Goal: Find specific page/section: Find specific page/section

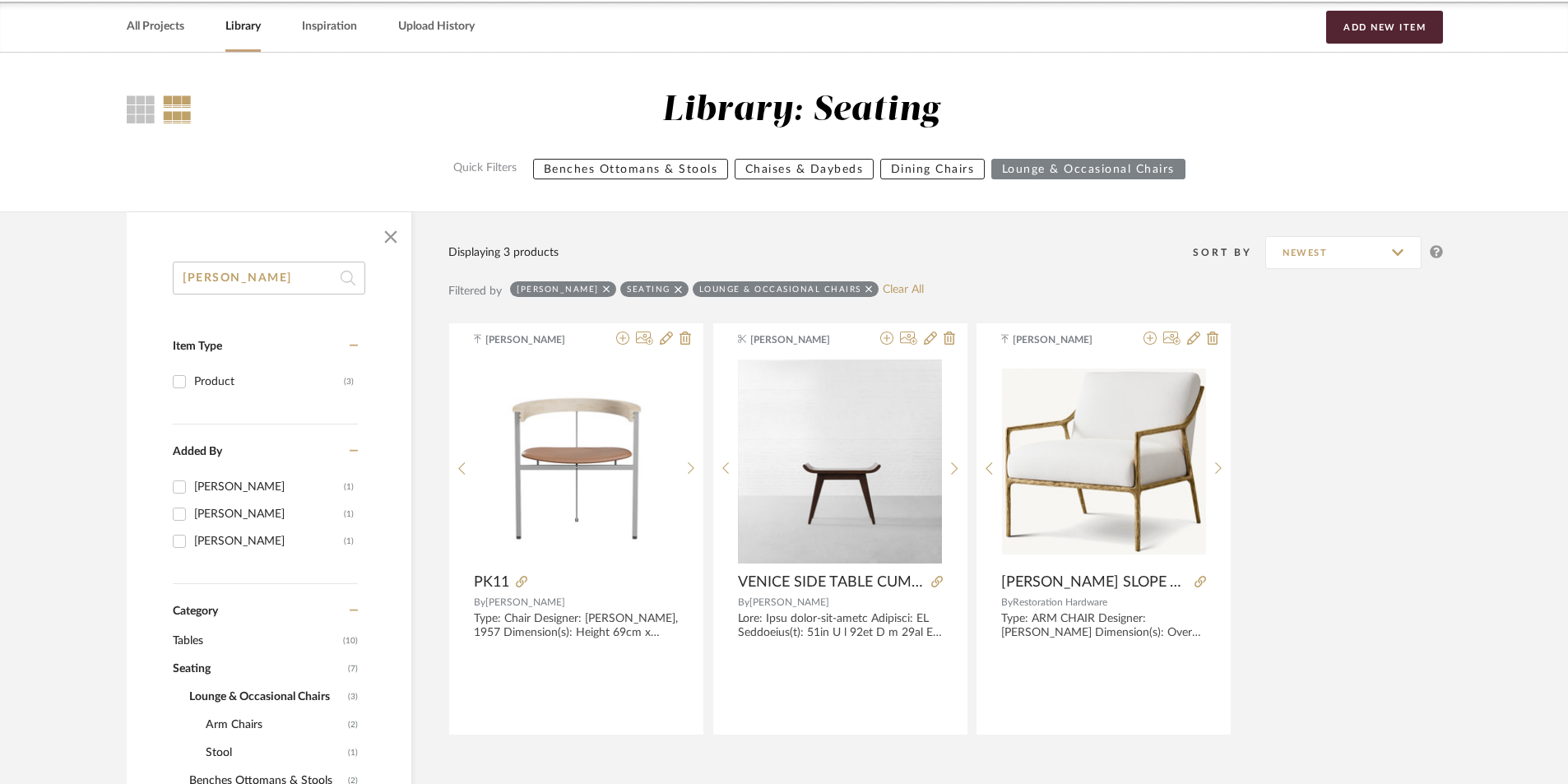
scroll to position [246, 0]
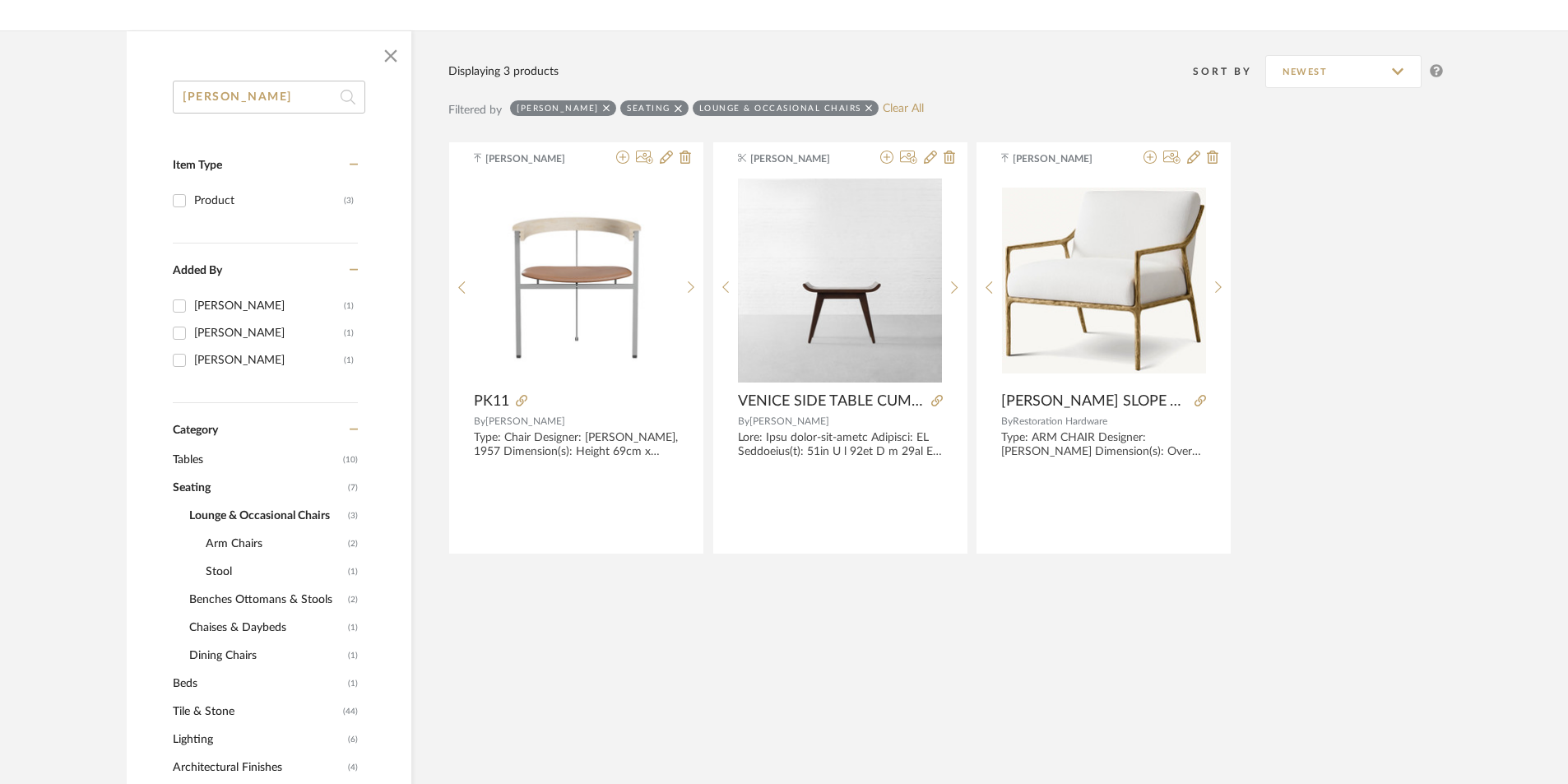
click at [192, 476] on span "Seating" at bounding box center [258, 487] width 171 height 28
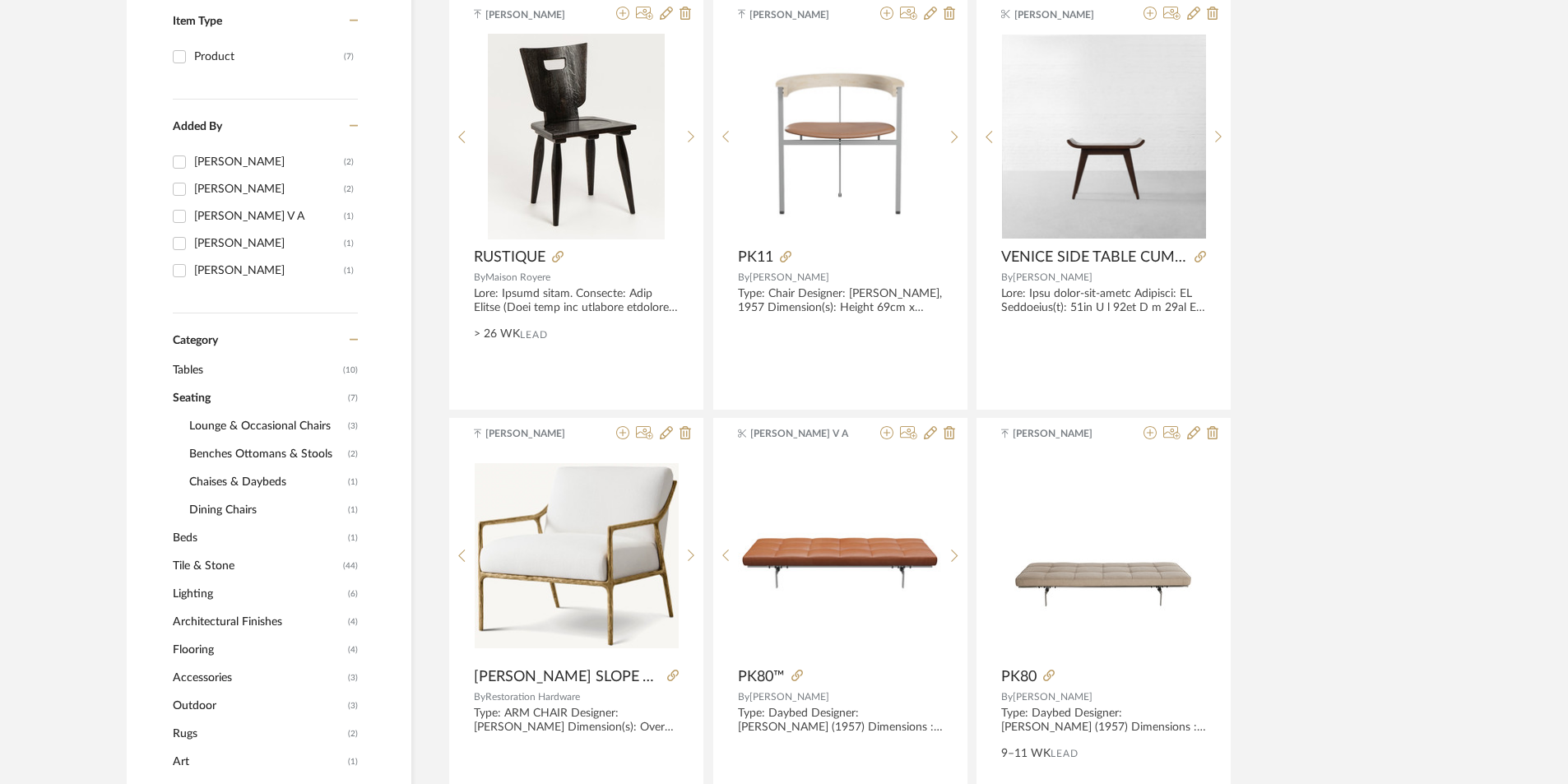
scroll to position [412, 0]
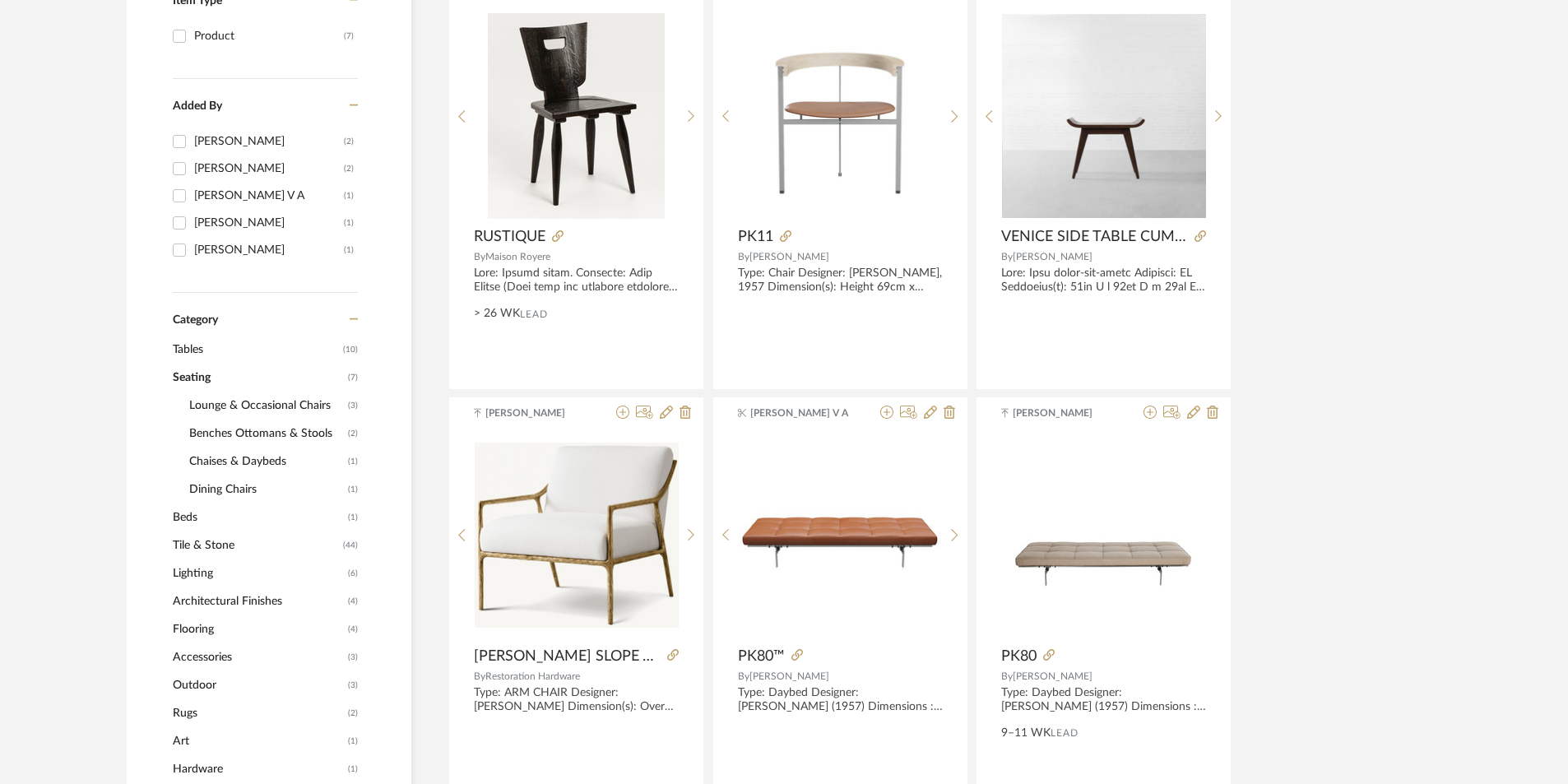
click at [281, 399] on span "Lounge & Occasional Chairs" at bounding box center [267, 405] width 155 height 28
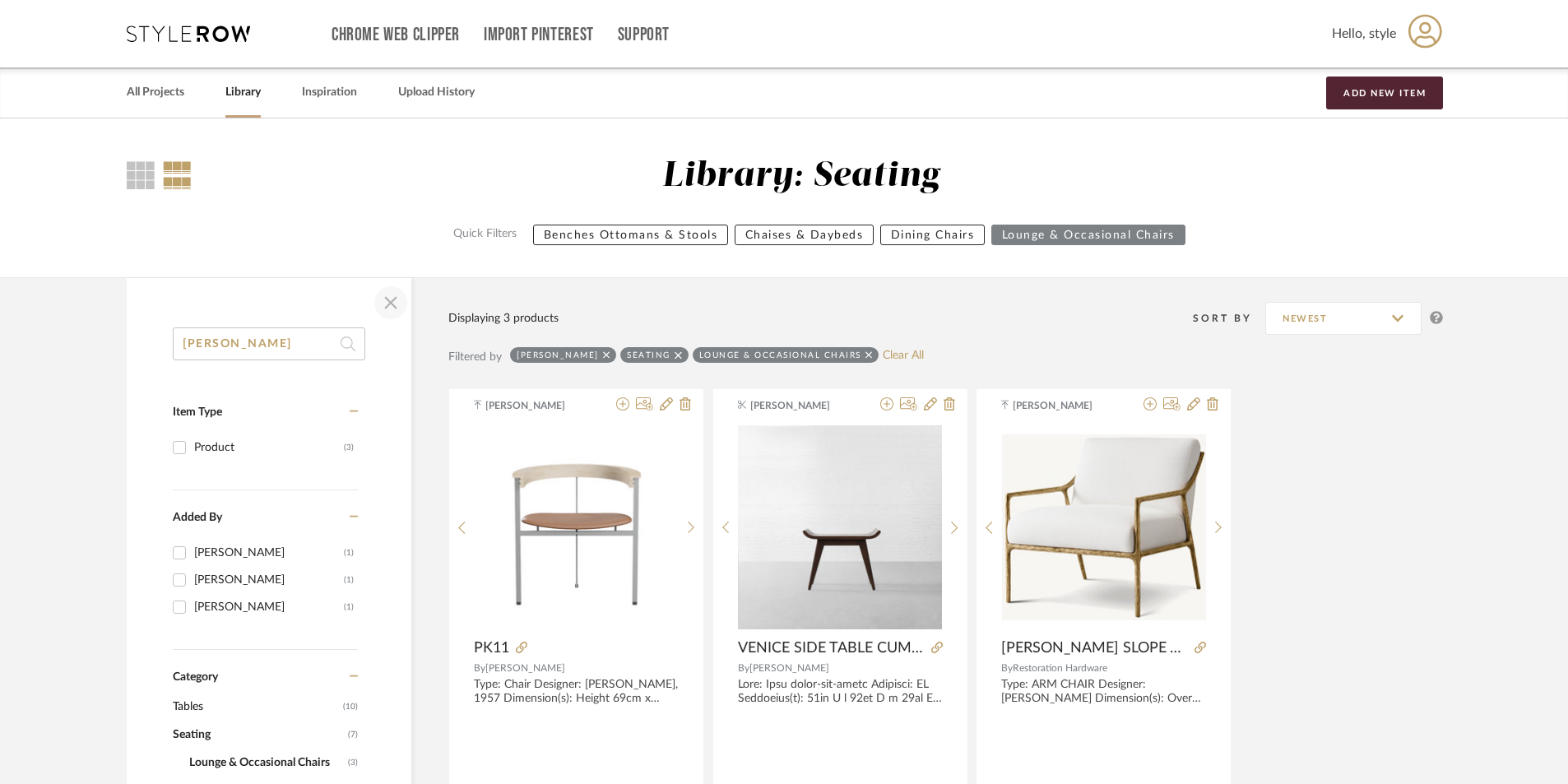
click at [390, 309] on span "button" at bounding box center [390, 302] width 39 height 39
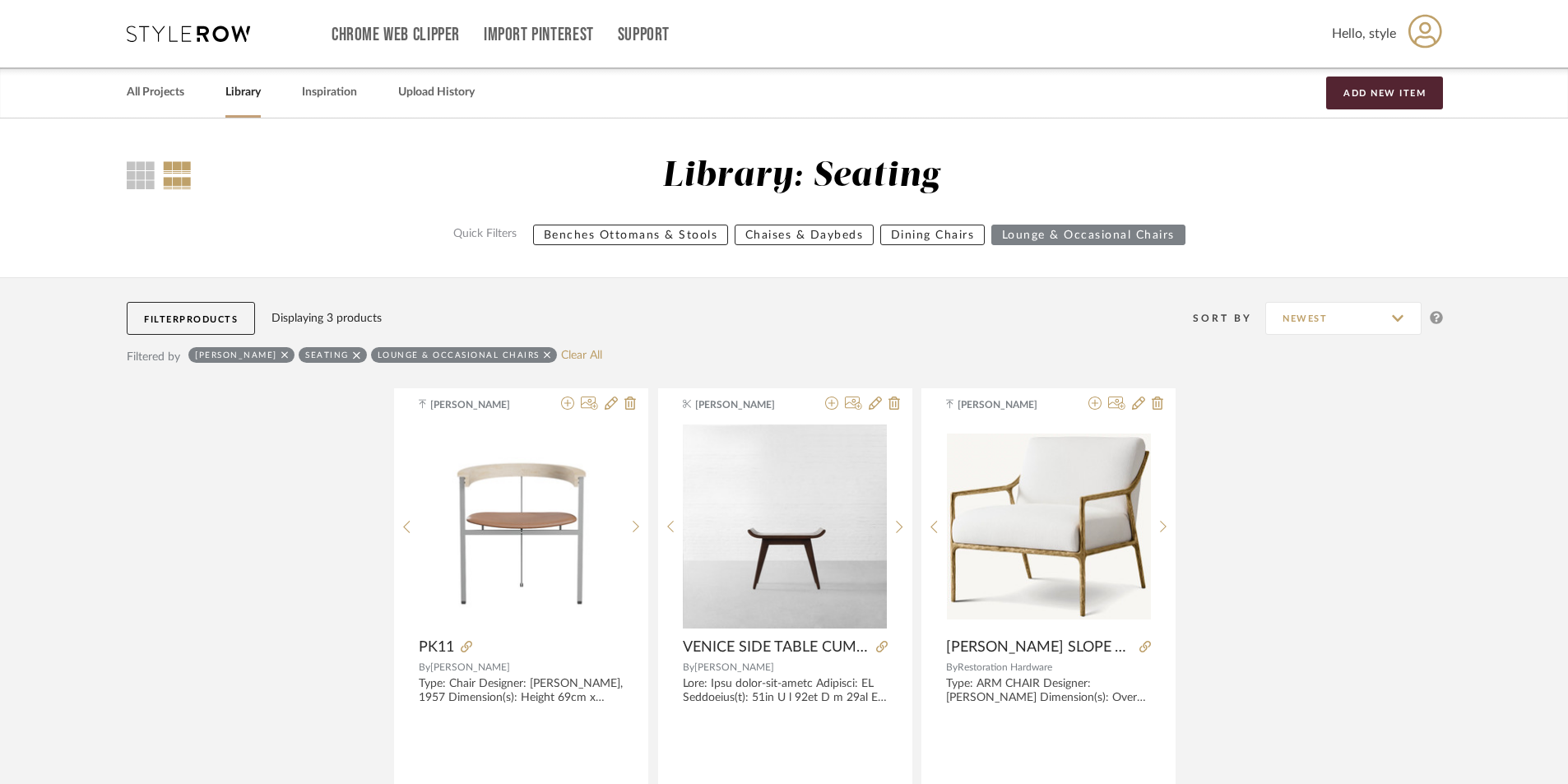
click at [227, 319] on span "Products" at bounding box center [208, 319] width 59 height 9
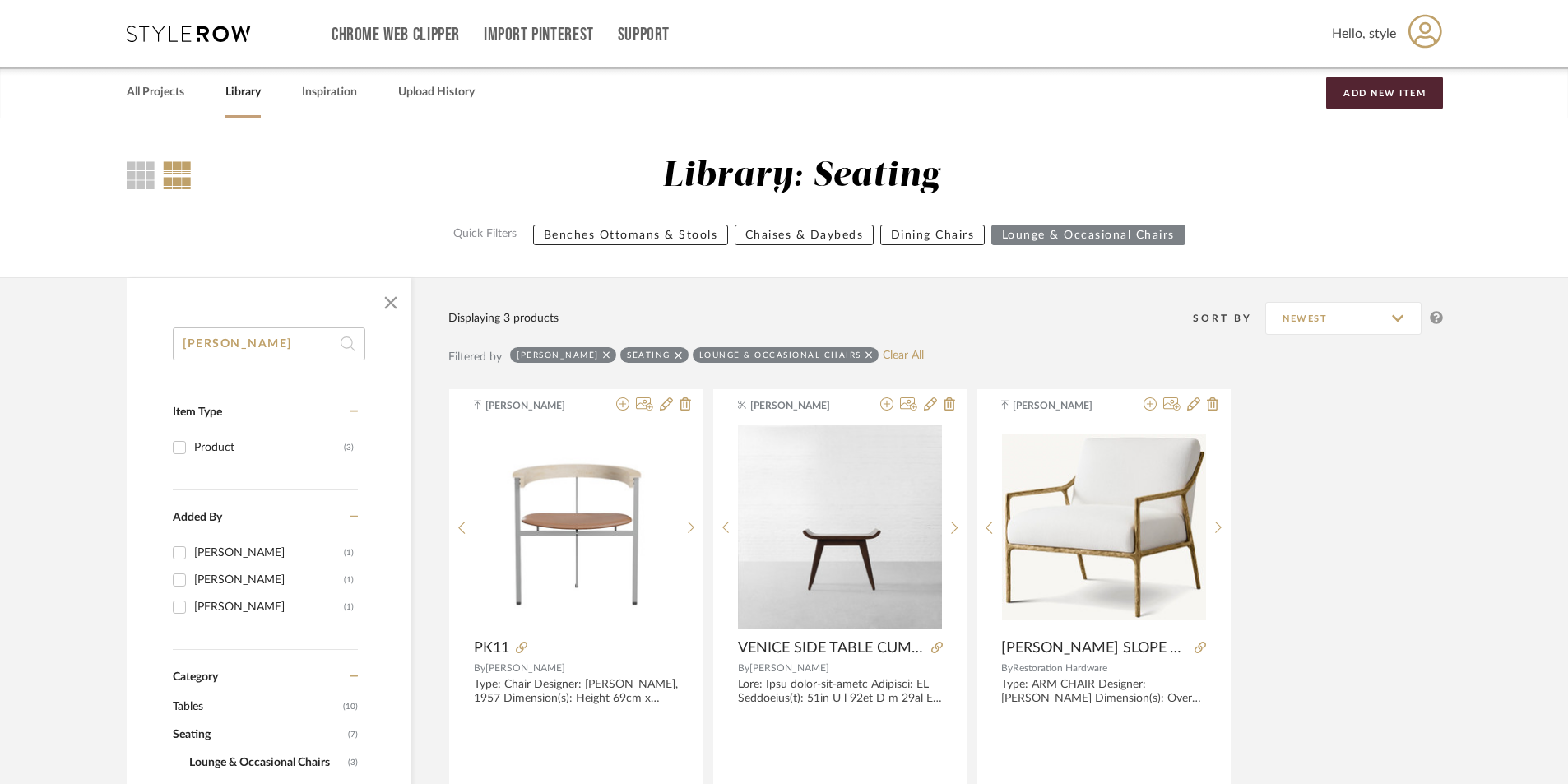
drag, startPoint x: 288, startPoint y: 345, endPoint x: 162, endPoint y: 347, distance: 126.0
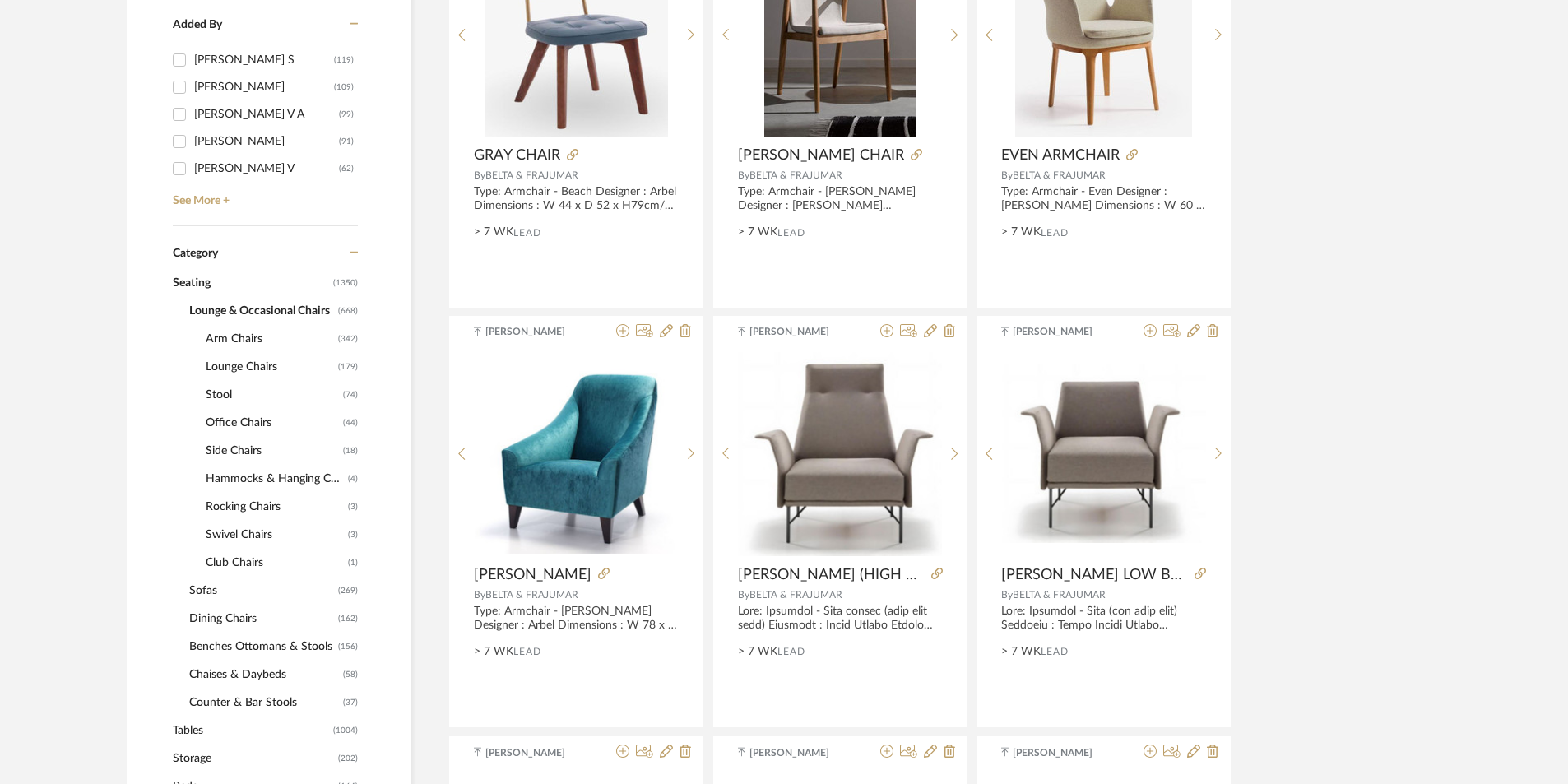
scroll to position [494, 0]
click at [250, 303] on span "Lounge & Occasional Chairs" at bounding box center [261, 310] width 145 height 28
click at [205, 587] on span "Sofas" at bounding box center [261, 590] width 145 height 28
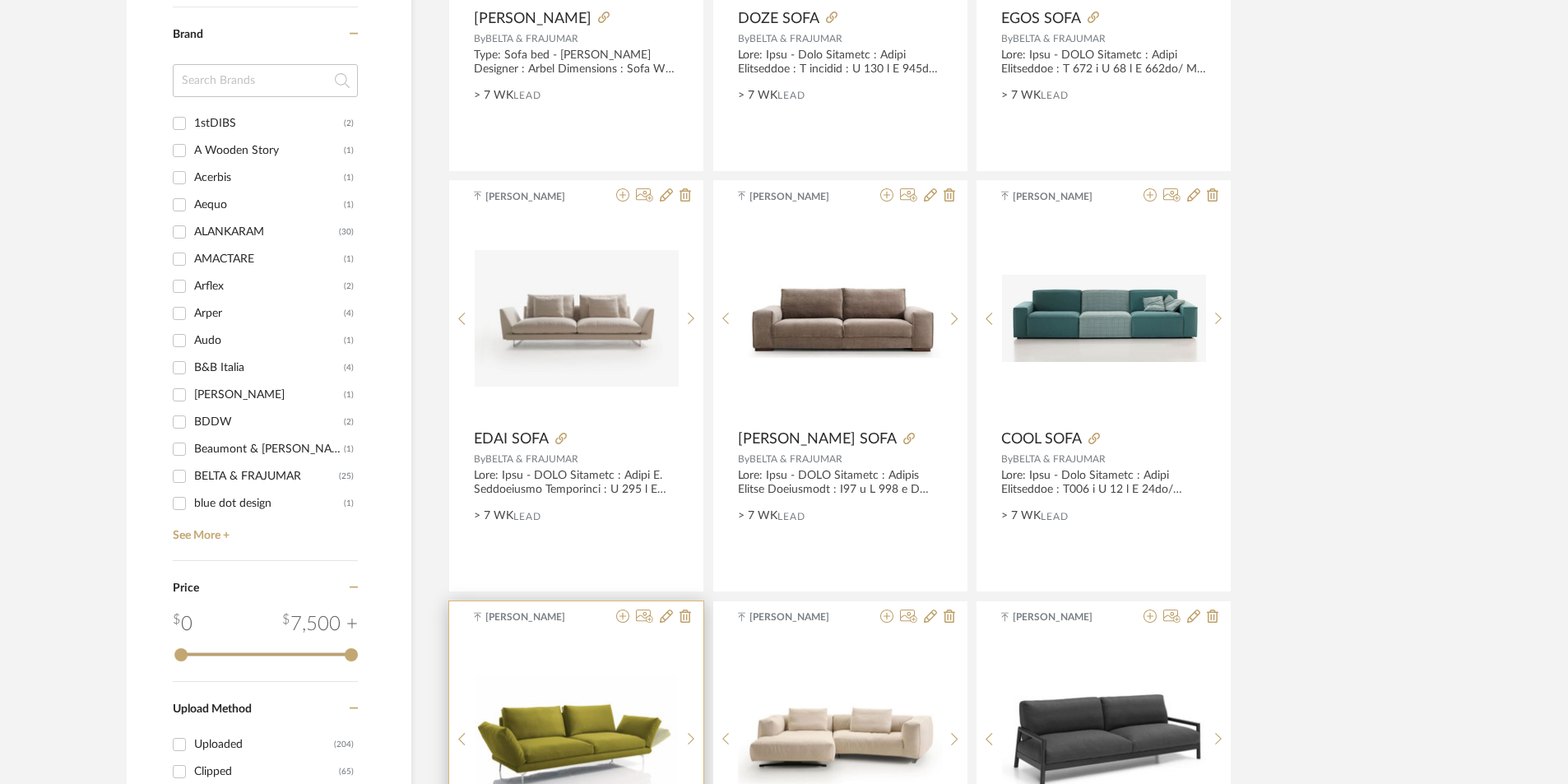
scroll to position [1891, 0]
